Goal: Book appointment/travel/reservation

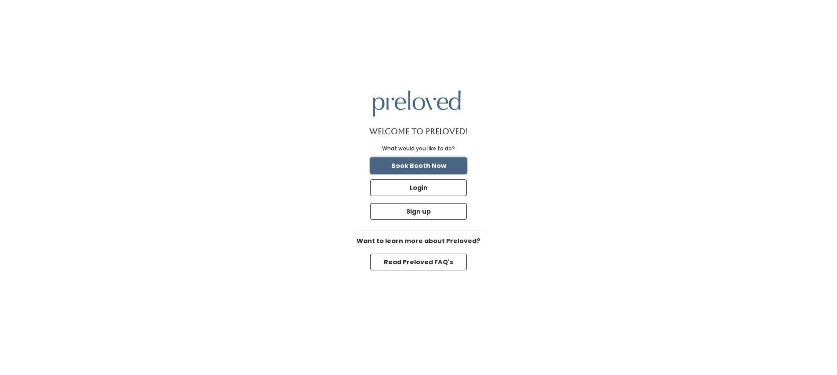
click at [455, 166] on button "Book Booth Now" at bounding box center [418, 165] width 97 height 17
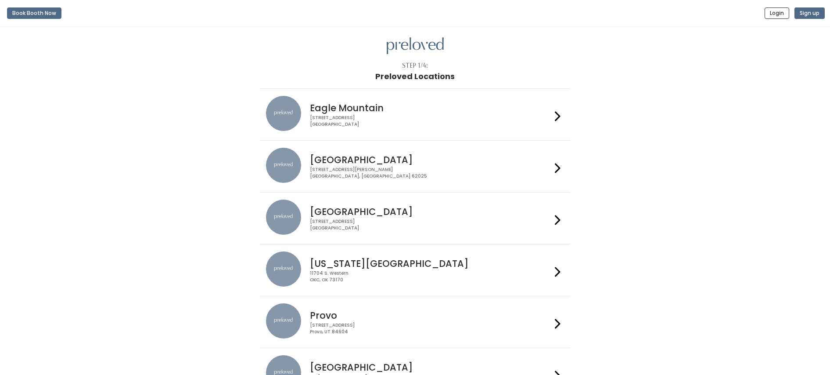
click at [556, 167] on icon at bounding box center [558, 168] width 6 height 13
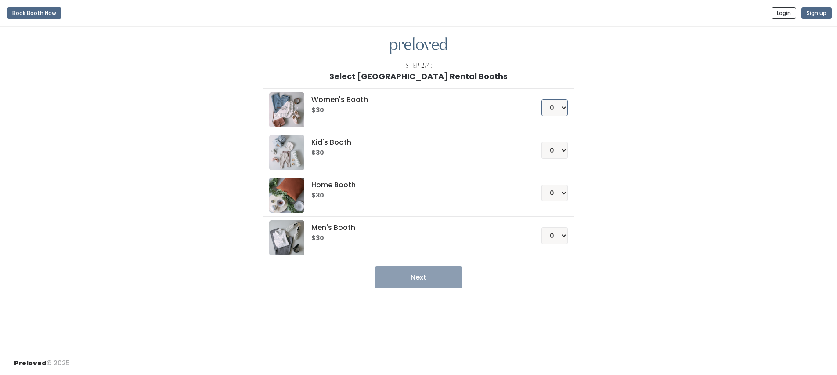
click at [560, 109] on select "0 1 2 3 4" at bounding box center [554, 107] width 26 height 17
select select "1"
click at [541, 99] on select "0 1 2 3 4" at bounding box center [554, 107] width 26 height 17
click at [453, 274] on button "Next" at bounding box center [419, 277] width 88 height 22
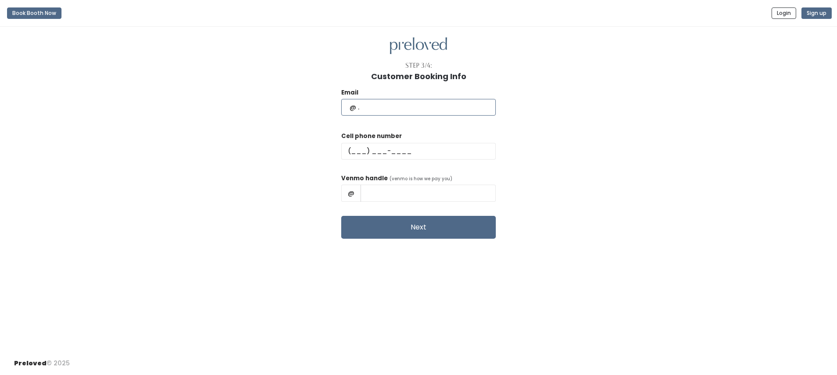
click at [431, 110] on input "text" at bounding box center [418, 107] width 155 height 17
type input "hayleigh.juenger@gmail.com"
type input "(618) 339-7627"
type input "Hayleigh Juenger"
drag, startPoint x: 452, startPoint y: 195, endPoint x: 366, endPoint y: 196, distance: 86.1
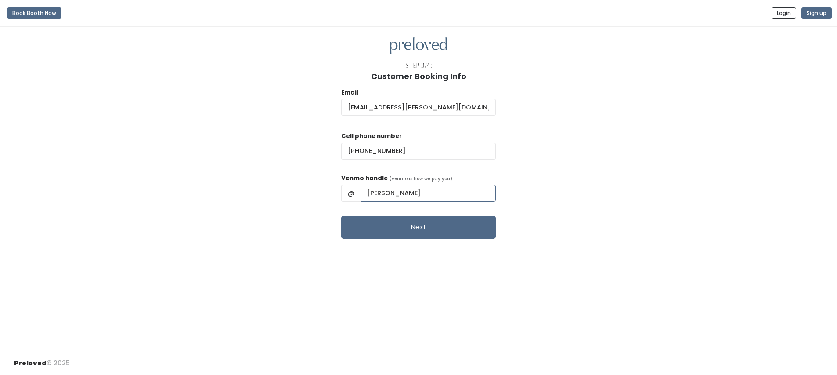
click at [366, 196] on div "@ Hayleigh Juenger" at bounding box center [418, 192] width 155 height 17
type input "Hayleigh-Welker"
click at [566, 182] on div "Email hayleigh.juenger@gmail.com Cell phone number (618) 339-7627 Venmo handle …" at bounding box center [418, 160] width 809 height 158
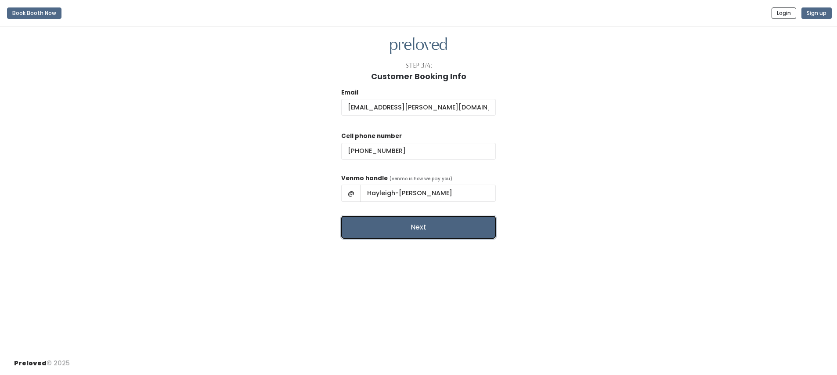
click at [451, 226] on button "Next" at bounding box center [418, 227] width 155 height 23
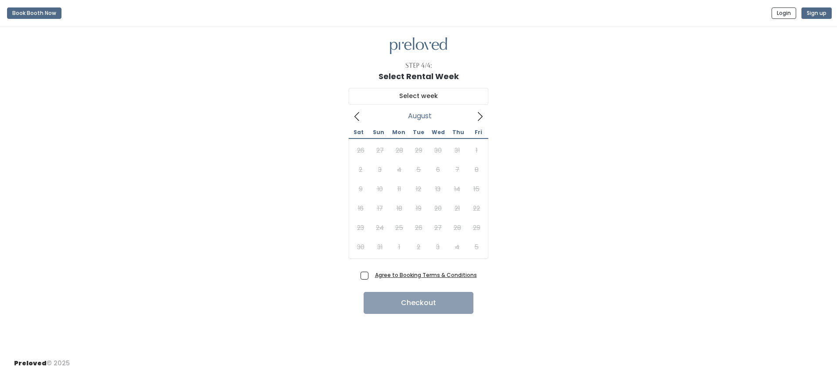
click at [371, 277] on span "Agree to Booking Terms & Conditions" at bounding box center [423, 274] width 105 height 9
click at [371, 276] on input "Agree to Booking Terms & Conditions" at bounding box center [374, 273] width 6 height 6
checkbox input "true"
click at [481, 116] on icon at bounding box center [480, 117] width 10 height 10
type input "September 20 to September 26"
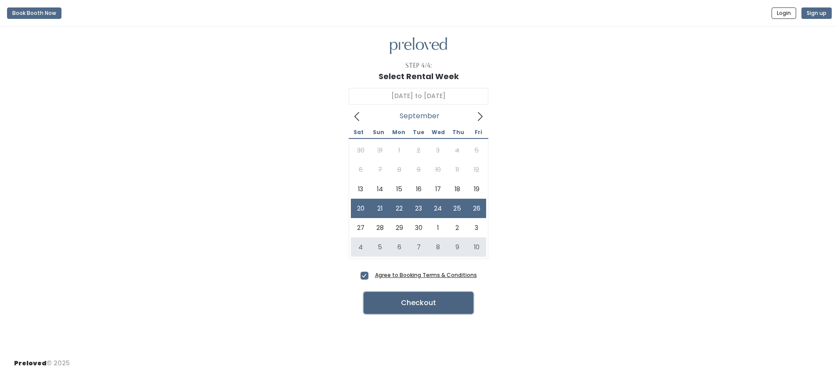
click at [451, 304] on button "Checkout" at bounding box center [419, 303] width 110 height 22
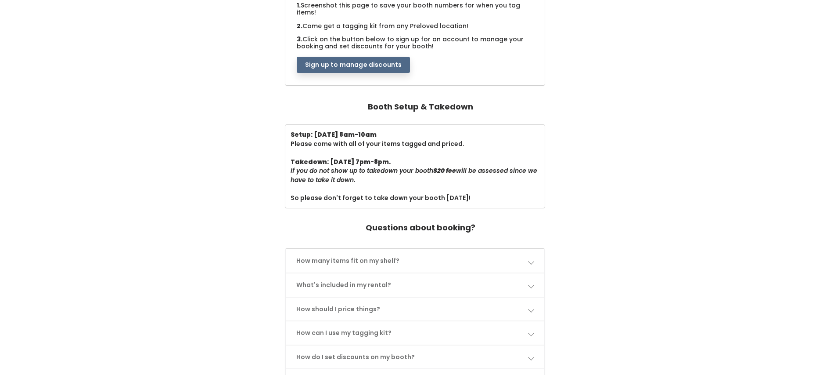
scroll to position [215, 0]
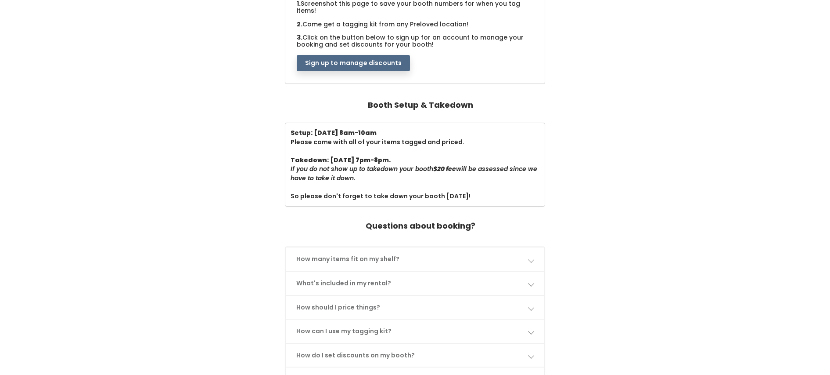
click at [536, 249] on link "How many items fit on my shelf?" at bounding box center [415, 258] width 259 height 23
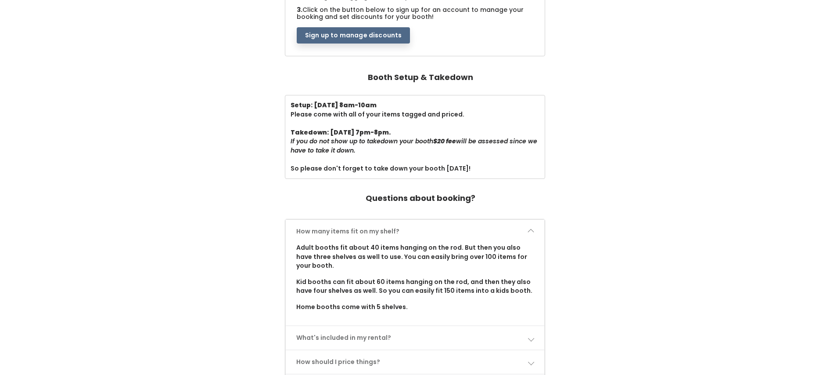
scroll to position [253, 0]
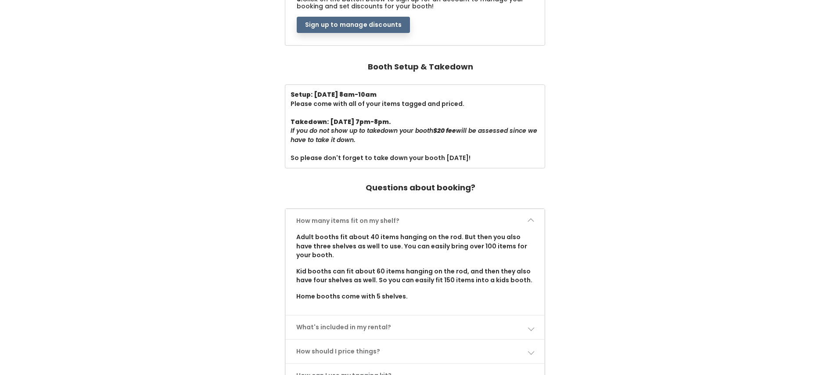
click at [530, 324] on span at bounding box center [531, 327] width 6 height 6
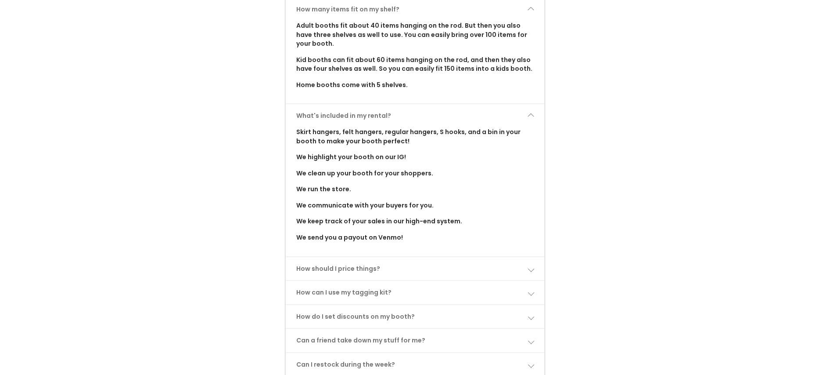
scroll to position [475, 0]
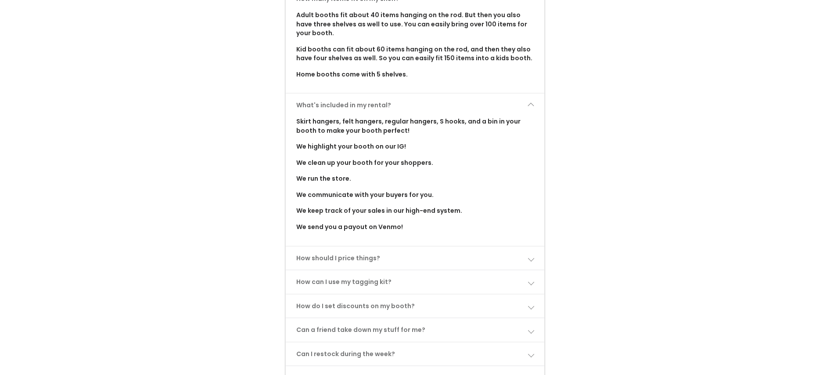
click at [532, 255] on span at bounding box center [531, 258] width 6 height 6
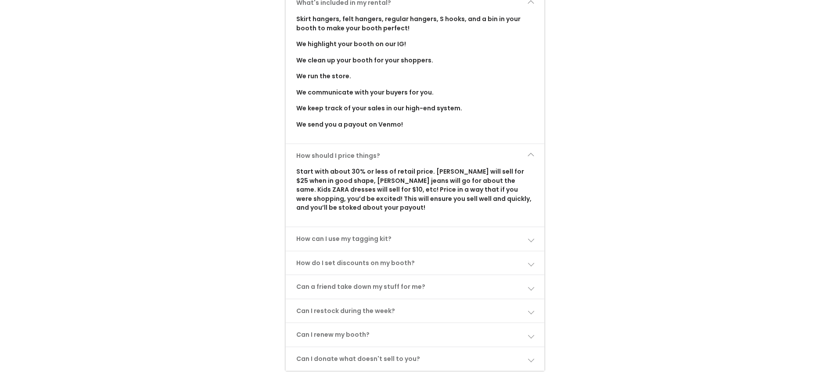
scroll to position [585, 0]
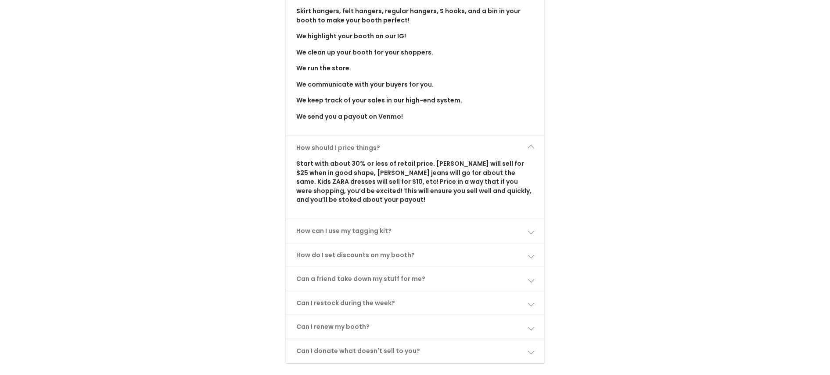
click at [533, 227] on span at bounding box center [531, 230] width 6 height 6
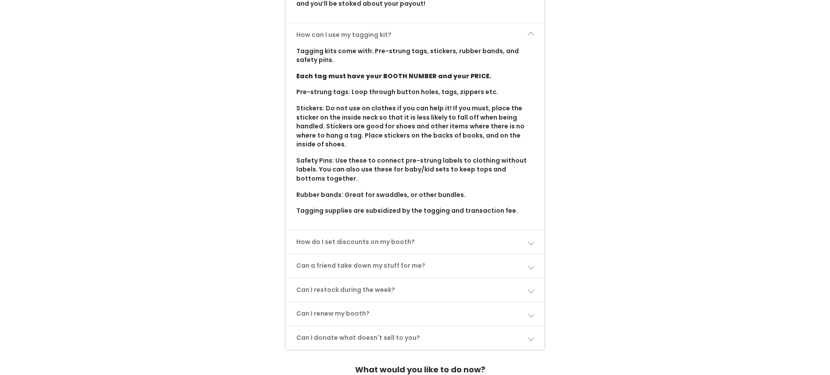
scroll to position [782, 0]
click at [532, 237] on span at bounding box center [531, 240] width 6 height 6
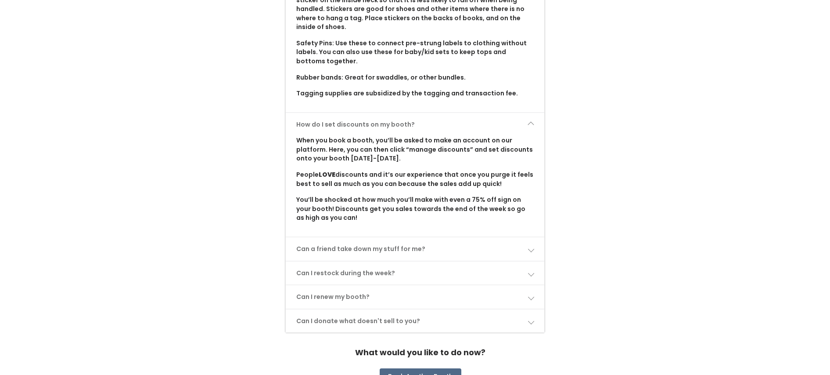
scroll to position [902, 0]
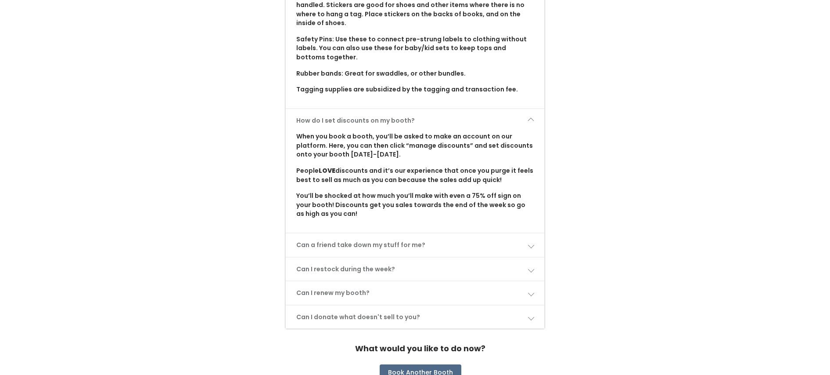
click at [529, 242] on span at bounding box center [531, 245] width 6 height 6
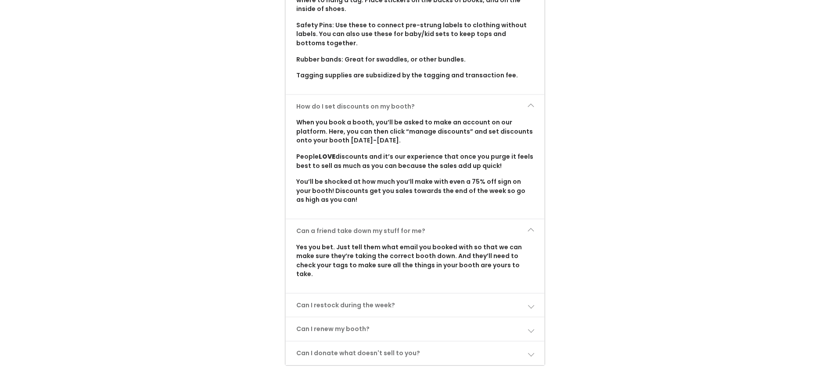
scroll to position [928, 0]
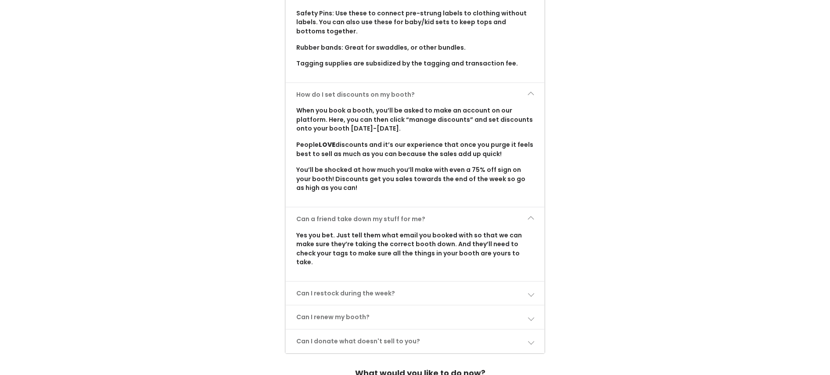
click at [528, 290] on span at bounding box center [531, 293] width 6 height 6
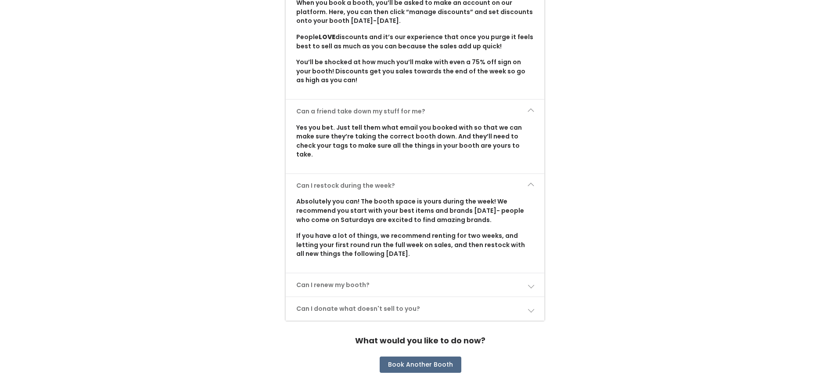
scroll to position [1043, 0]
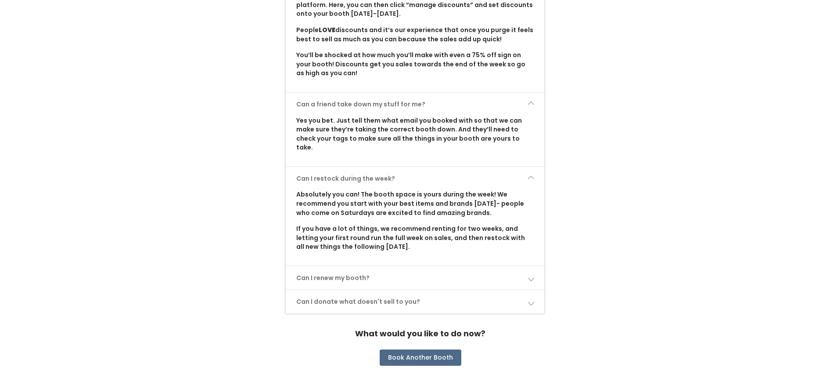
click at [530, 274] on span at bounding box center [531, 277] width 6 height 6
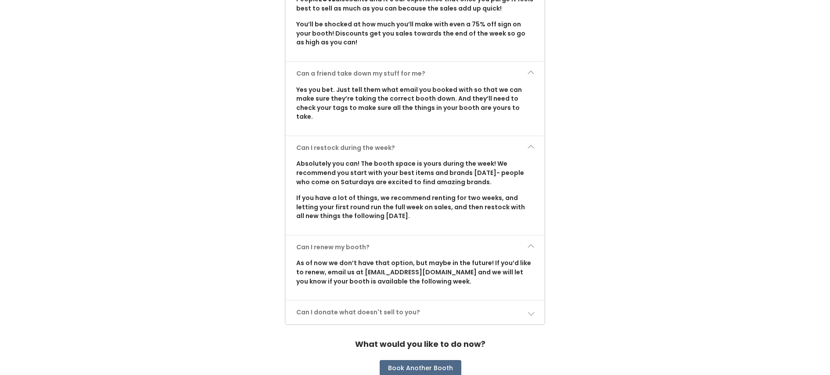
scroll to position [1095, 0]
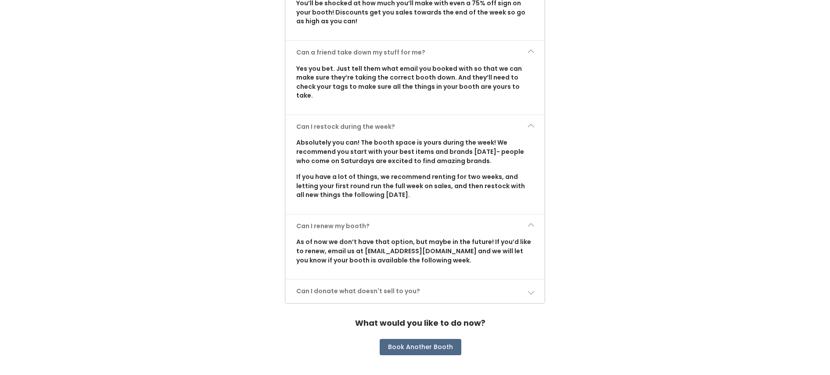
click at [533, 279] on link "Can I donate what doesn't sell to you?" at bounding box center [415, 290] width 259 height 23
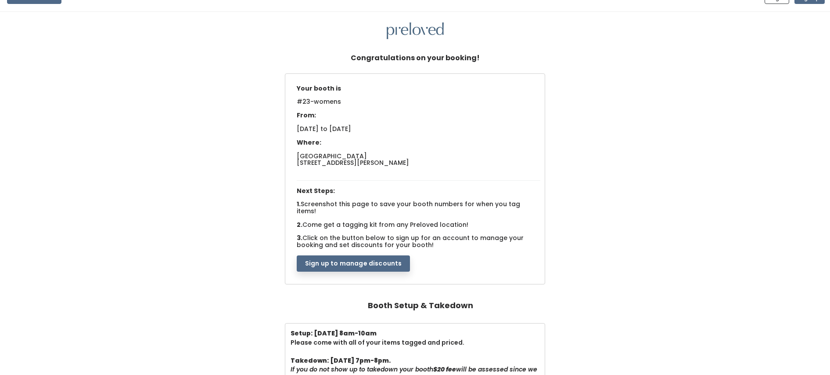
scroll to position [5, 0]
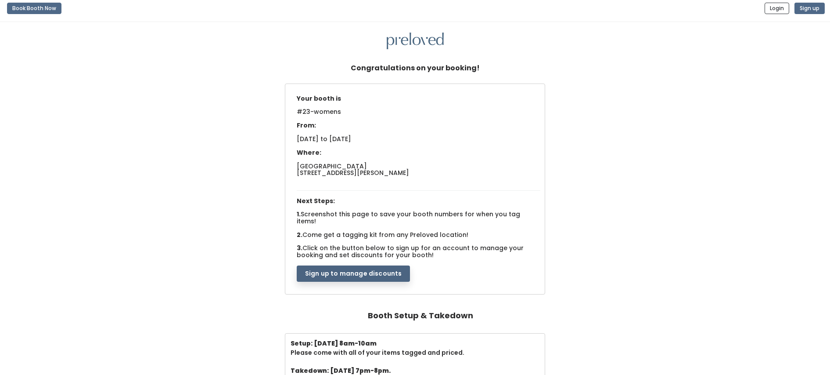
click at [392, 268] on button "Sign up to manage discounts" at bounding box center [353, 273] width 113 height 17
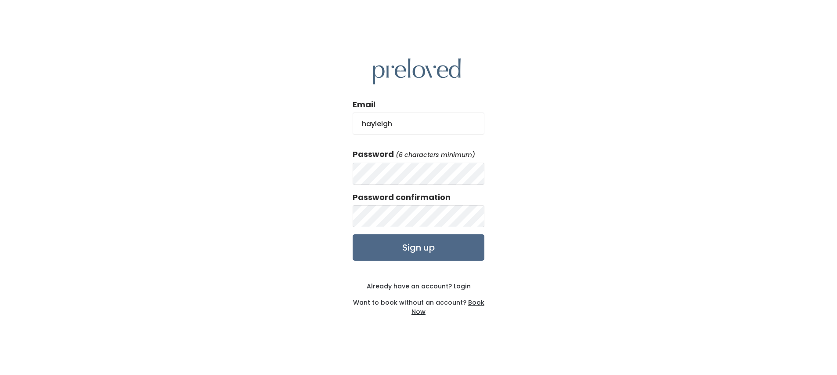
type input "[EMAIL_ADDRESS][PERSON_NAME][DOMAIN_NAME]"
click at [470, 246] on input "Sign up" at bounding box center [419, 247] width 132 height 26
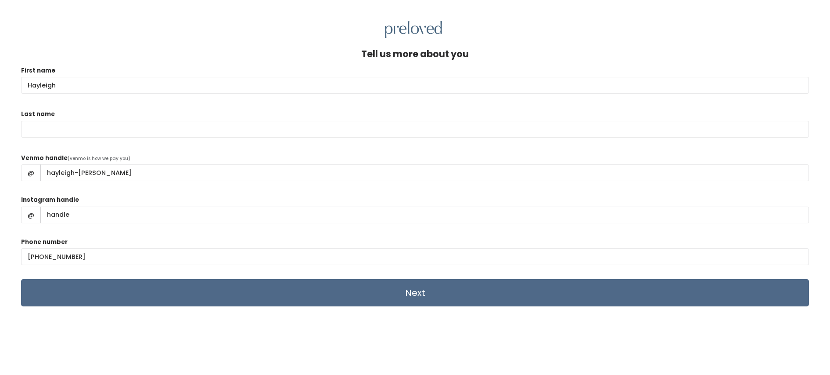
type input "Hayleigh"
type input "[PERSON_NAME]"
click at [254, 161] on div "Venmo handle (venmo is how we pay you) @ hayleigh-[PERSON_NAME]" at bounding box center [415, 170] width 788 height 35
click at [98, 218] on input "Instagram handle" at bounding box center [424, 214] width 769 height 17
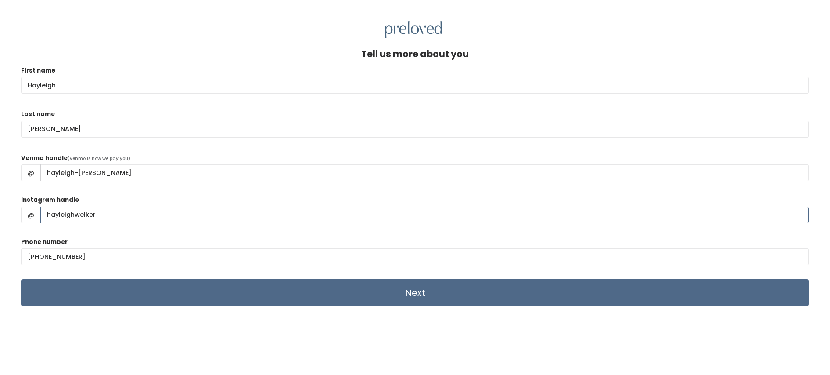
type input "hayleighwelker"
click at [114, 234] on form "First name Hayleigh Last name Welker Venmo handle (venmo is how we pay you) @ h…" at bounding box center [415, 186] width 788 height 241
click at [193, 287] on input "Next" at bounding box center [415, 292] width 788 height 27
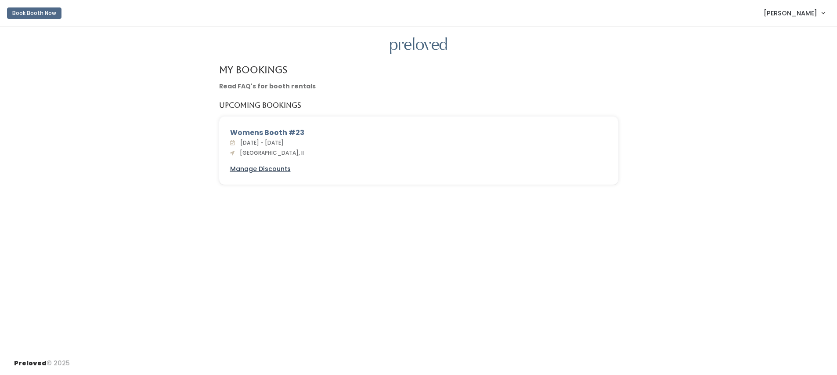
click at [275, 172] on u "Manage Discounts" at bounding box center [260, 168] width 61 height 9
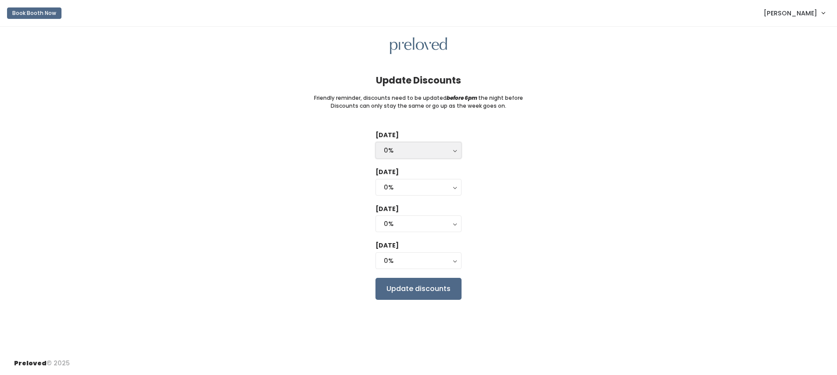
click at [433, 155] on button "0%" at bounding box center [418, 150] width 86 height 17
click at [489, 148] on div "[DATE] 0% 25% 50% 75% 90% 0% 0% 25% 50% 75% 90% [DATE] 0% 25% 50% 75% 90% 0% [D…" at bounding box center [418, 214] width 809 height 169
click at [386, 263] on div "0%" at bounding box center [418, 261] width 69 height 10
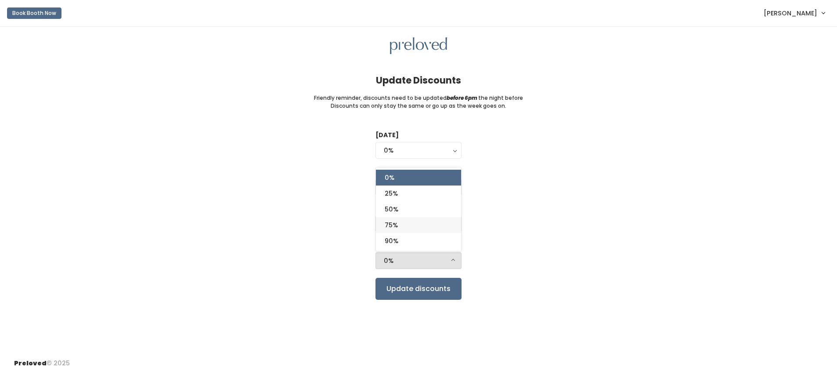
click at [401, 220] on link "75%" at bounding box center [418, 225] width 85 height 16
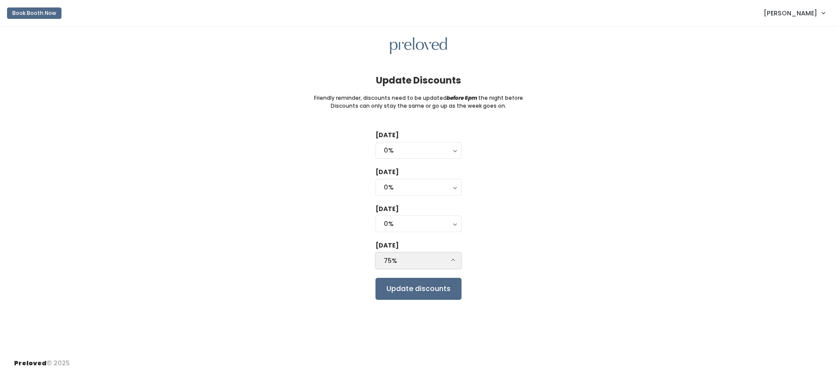
click at [397, 262] on div "75%" at bounding box center [418, 261] width 69 height 10
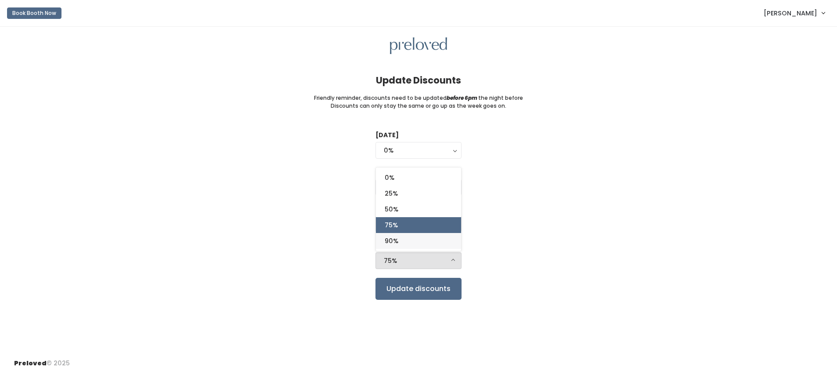
click at [401, 238] on link "90%" at bounding box center [418, 241] width 85 height 16
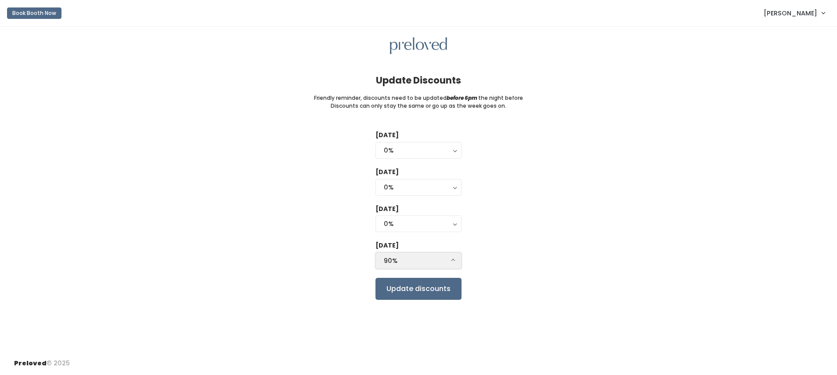
click at [400, 262] on div "90%" at bounding box center [418, 261] width 69 height 10
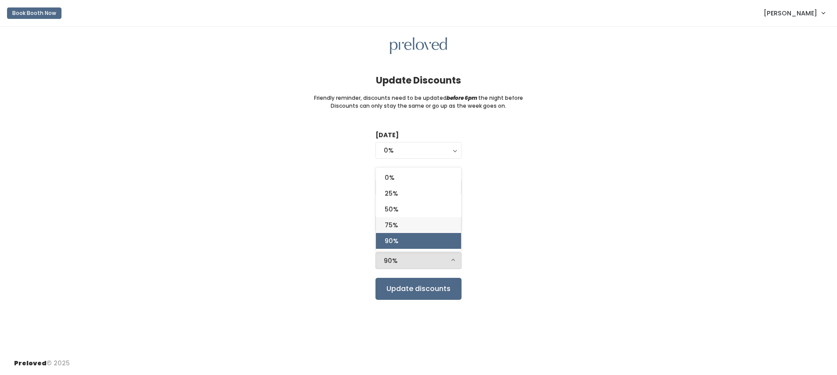
click at [401, 231] on link "75%" at bounding box center [418, 225] width 85 height 16
select select "75%"
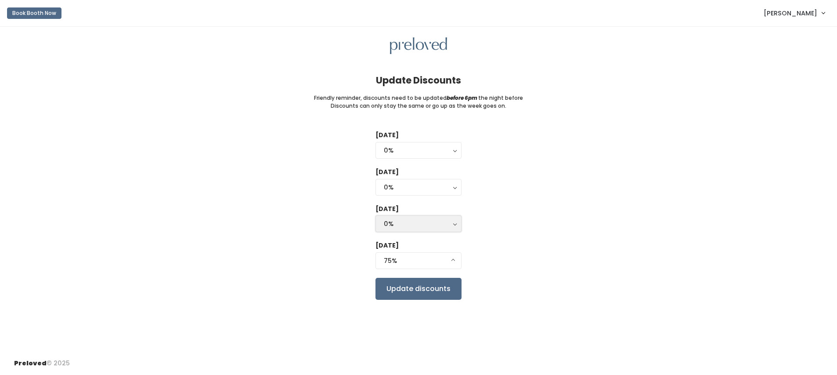
click at [402, 224] on div "0%" at bounding box center [418, 224] width 69 height 10
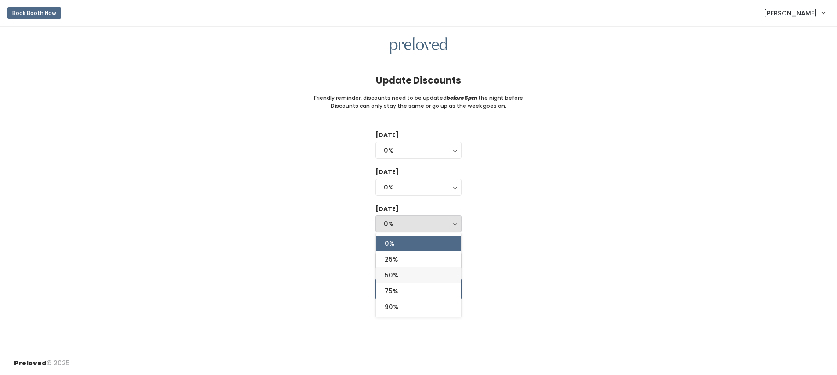
click at [401, 278] on link "50%" at bounding box center [418, 275] width 85 height 16
select select "50%"
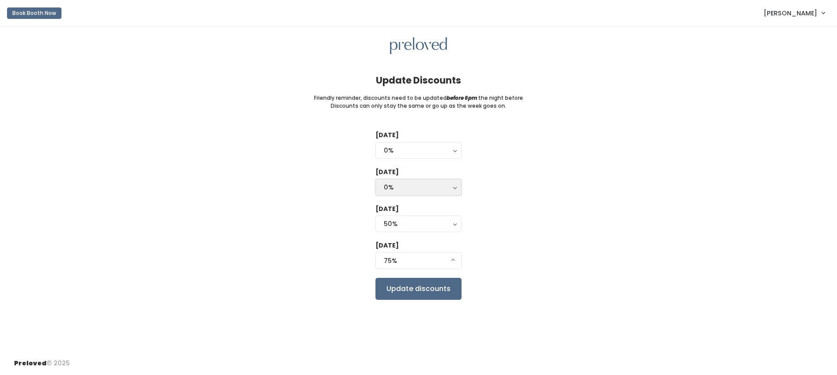
click at [413, 185] on div "0%" at bounding box center [418, 187] width 69 height 10
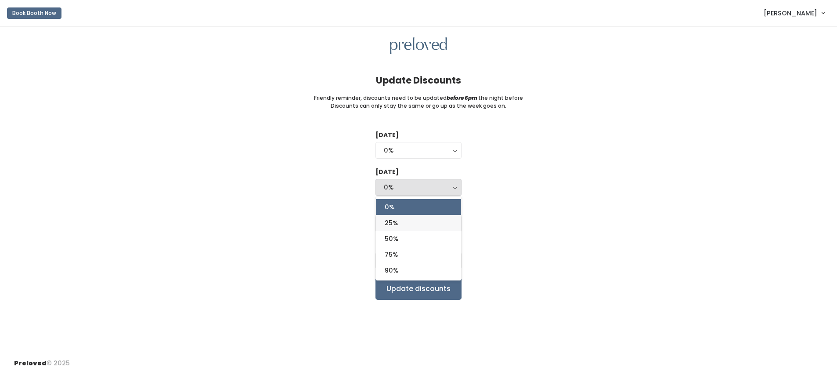
click at [404, 220] on link "25%" at bounding box center [418, 223] width 85 height 16
select select "25%"
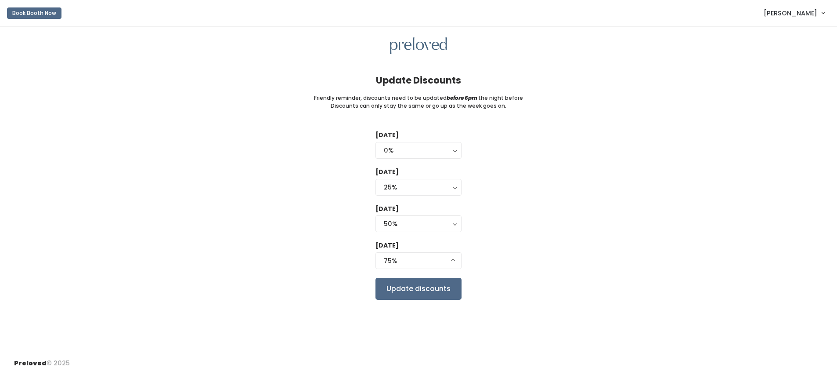
click at [485, 213] on div "Tuesday 0% 25% 50% 75% 90% 0% 0% 25% 50% 75% 90% Wednesday 0% 25% 50% 75% 90% 2…" at bounding box center [418, 214] width 809 height 169
click at [422, 149] on div "0%" at bounding box center [418, 150] width 69 height 10
click at [405, 183] on link "25%" at bounding box center [418, 186] width 85 height 16
select select "25%"
click at [401, 187] on div "25%" at bounding box center [418, 187] width 69 height 10
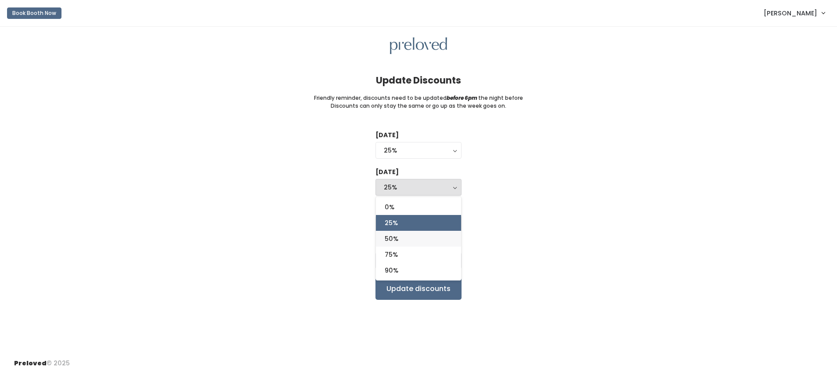
click at [391, 237] on span "50%" at bounding box center [392, 239] width 14 height 10
select select "50%"
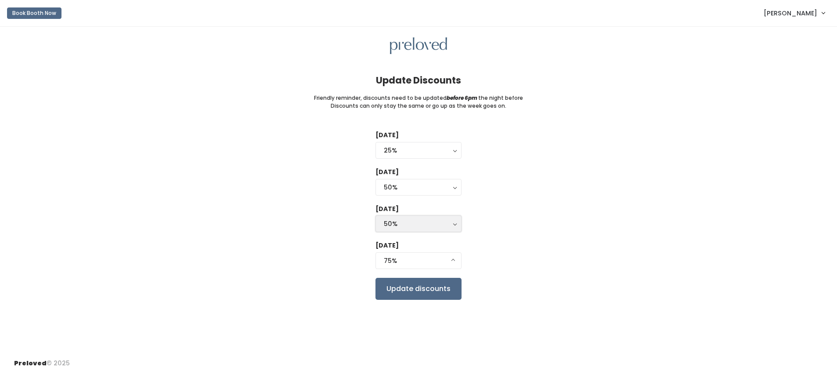
click at [418, 226] on div "50%" at bounding box center [418, 224] width 69 height 10
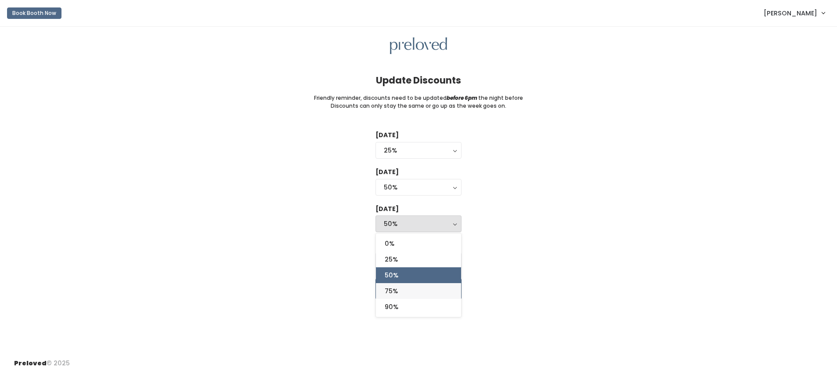
click at [390, 287] on span "75%" at bounding box center [391, 291] width 13 height 10
select select "75%"
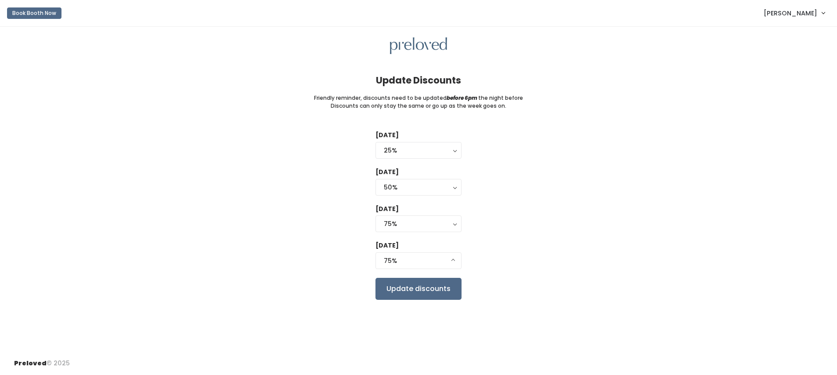
click at [488, 228] on div "Tuesday 0% 25% 50% 75% 90% 25% 0% 25% 50% 75% 90% Wednesday 0% 25% 50% 75% 90% …" at bounding box center [418, 214] width 809 height 169
click at [436, 289] on input "Update discounts" at bounding box center [418, 289] width 86 height 22
